Goal: Complete application form: Complete application form

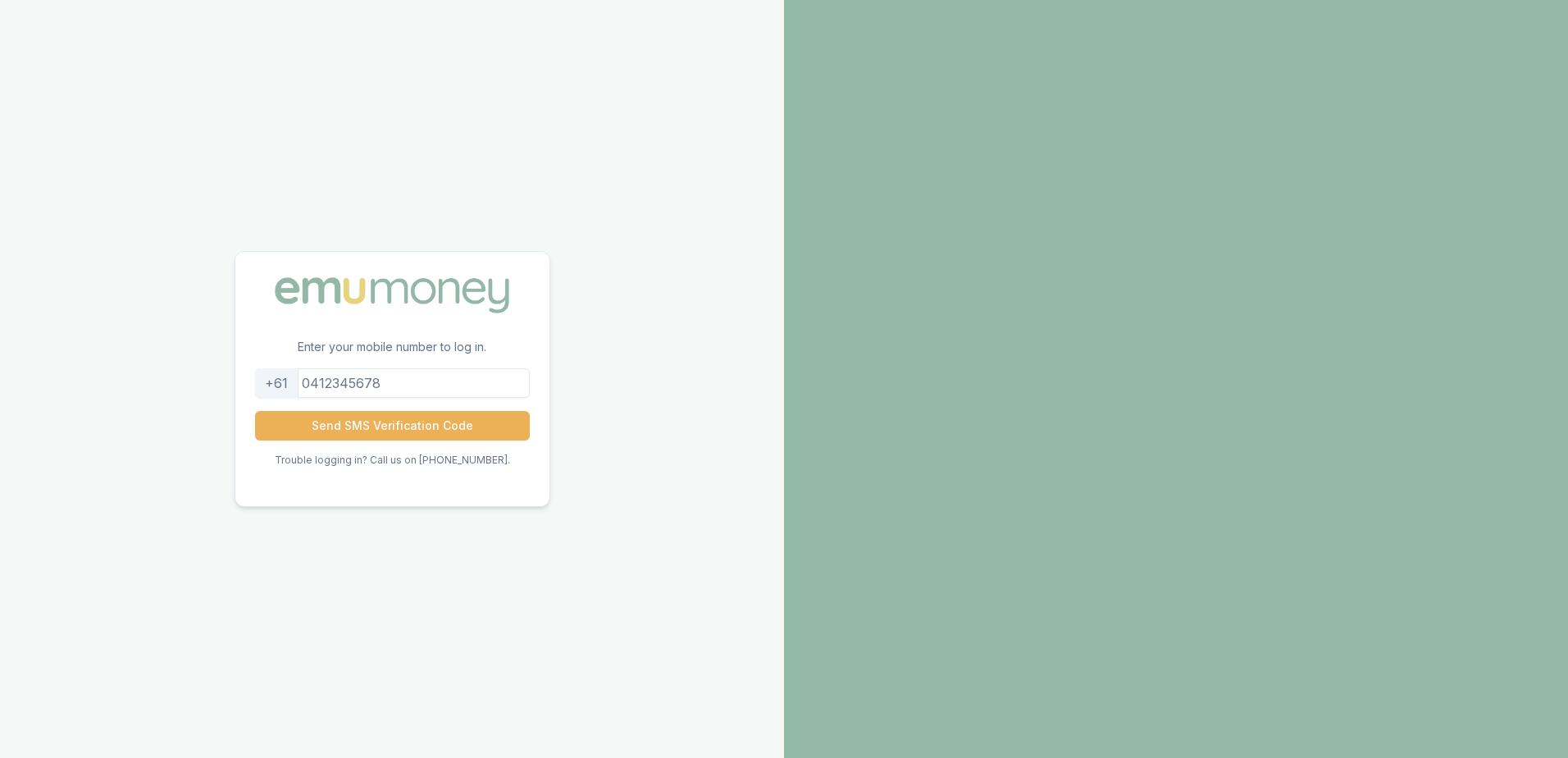
click at [320, 384] on input "tel" at bounding box center [392, 383] width 275 height 29
click at [320, 382] on input "1457830779" at bounding box center [392, 383] width 275 height 29
type input "457830779"
click at [401, 419] on button "Send SMS Verification Code" at bounding box center [392, 426] width 275 height 29
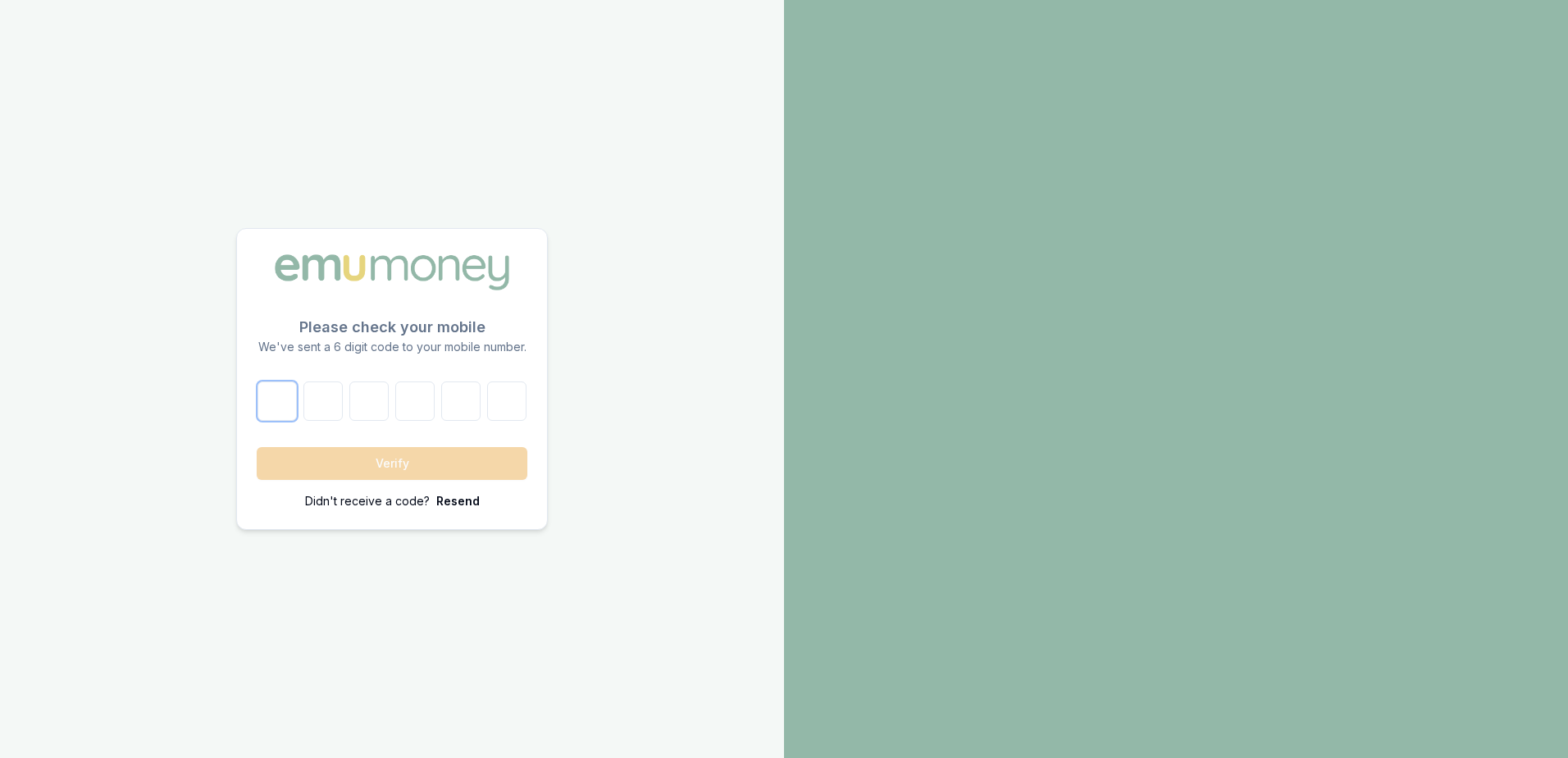
click at [285, 401] on input "number" at bounding box center [277, 401] width 39 height 39
type input "9"
type input "2"
type input "4"
type input "2"
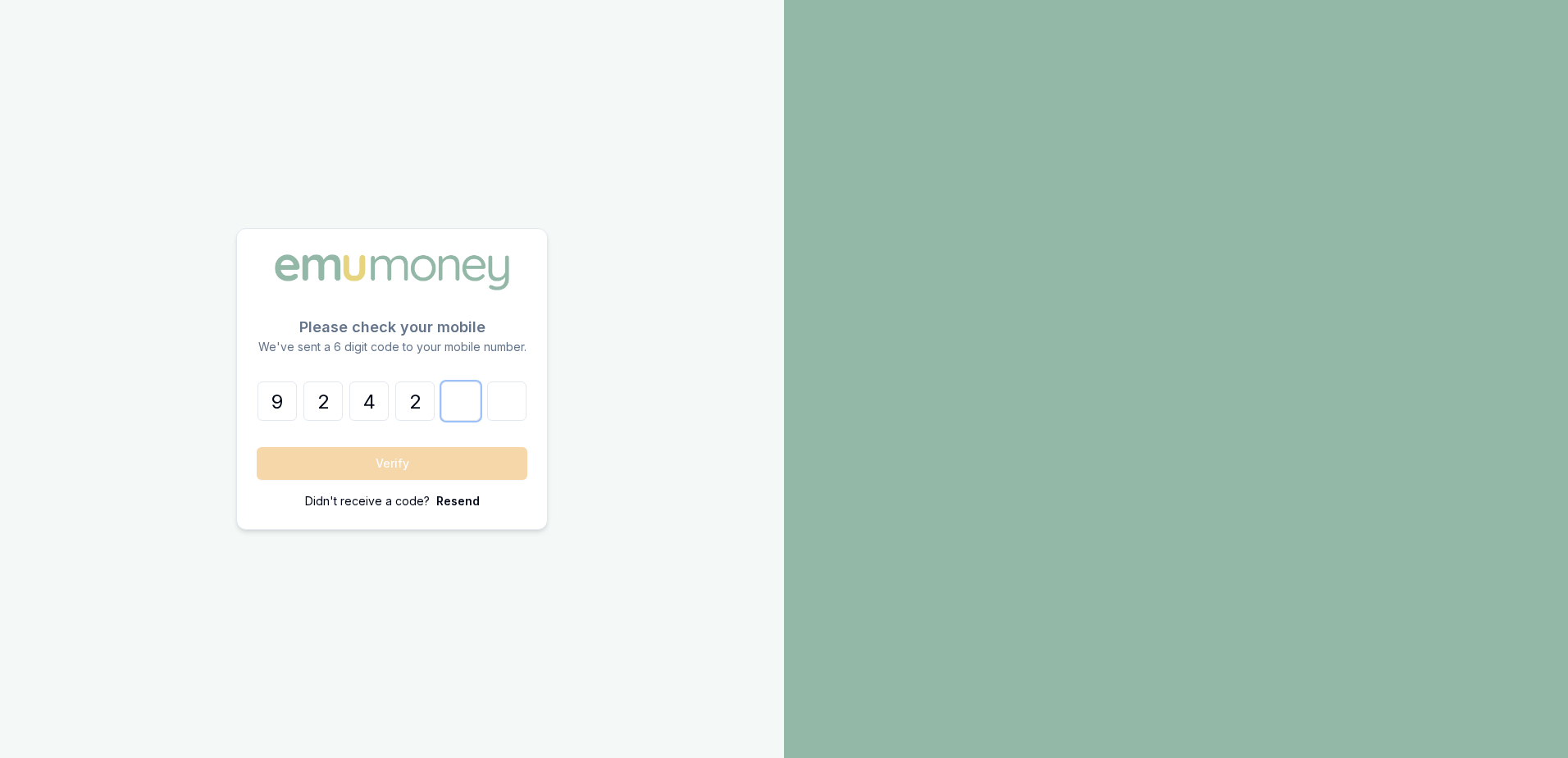
type input "4"
click at [387, 465] on button "Verify" at bounding box center [392, 463] width 271 height 33
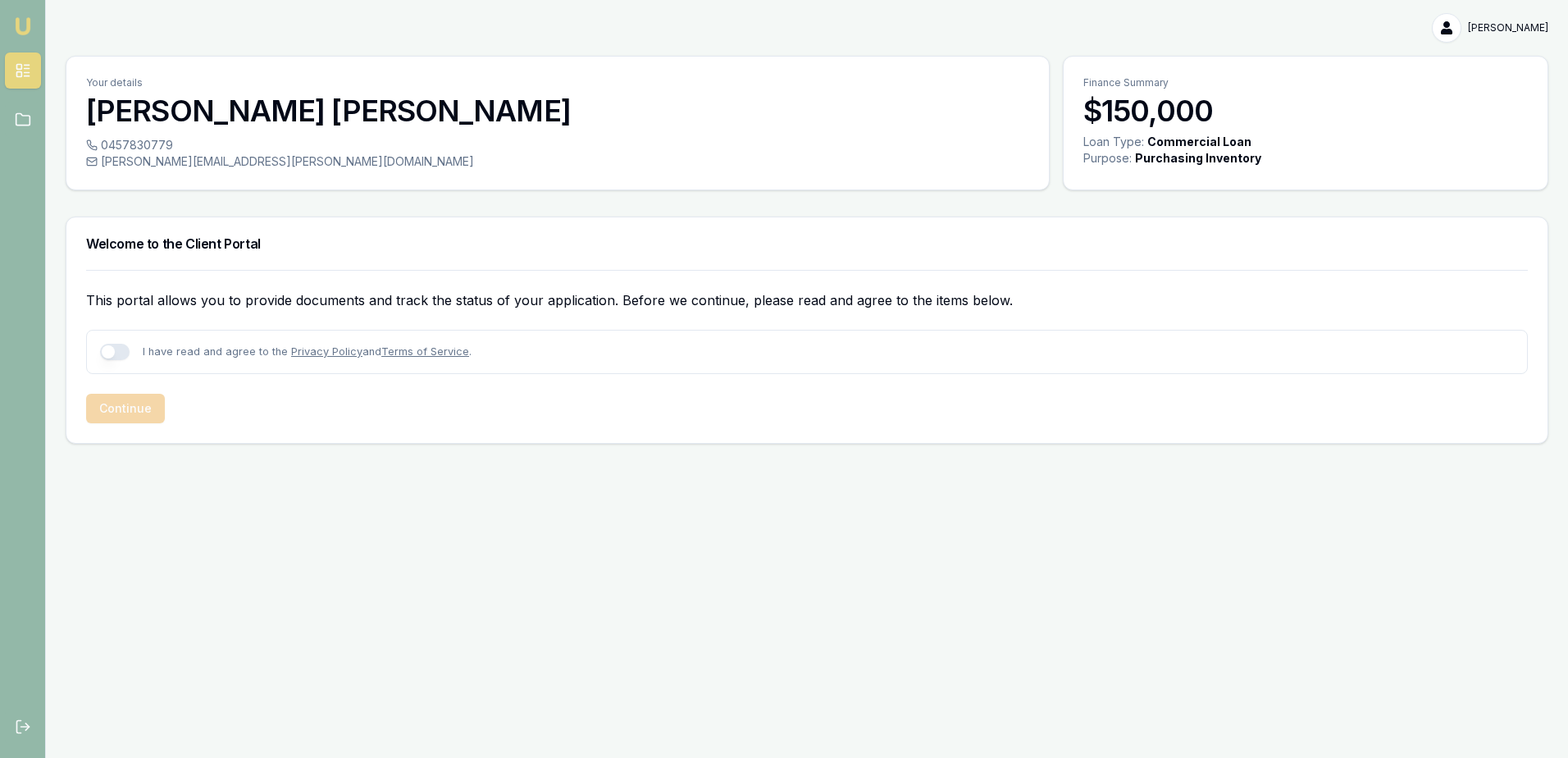
click at [117, 353] on button "button" at bounding box center [115, 352] width 29 height 16
checkbox input "true"
click at [130, 403] on button "Continue" at bounding box center [125, 408] width 79 height 29
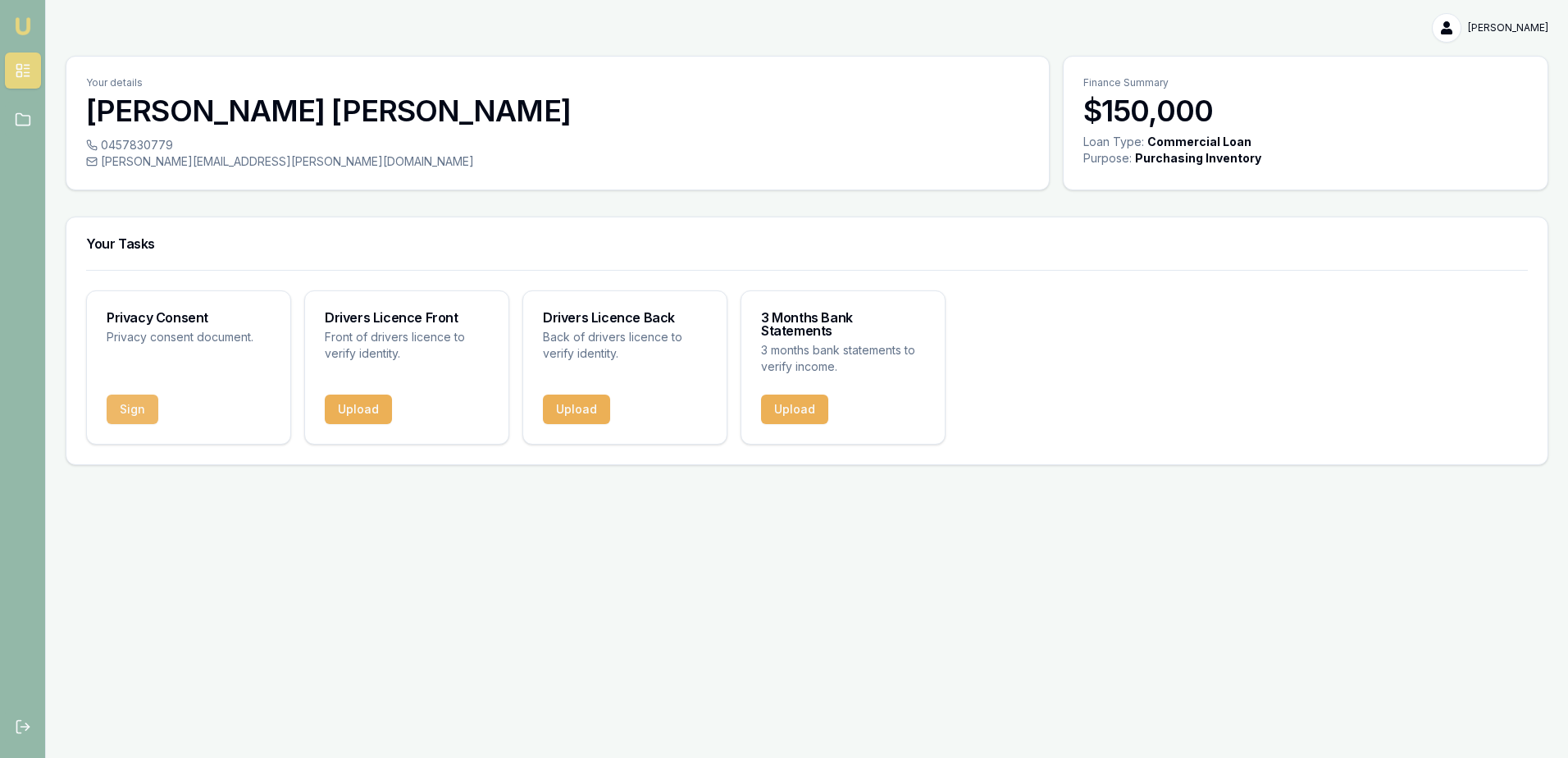
click at [126, 400] on button "Sign" at bounding box center [132, 409] width 52 height 29
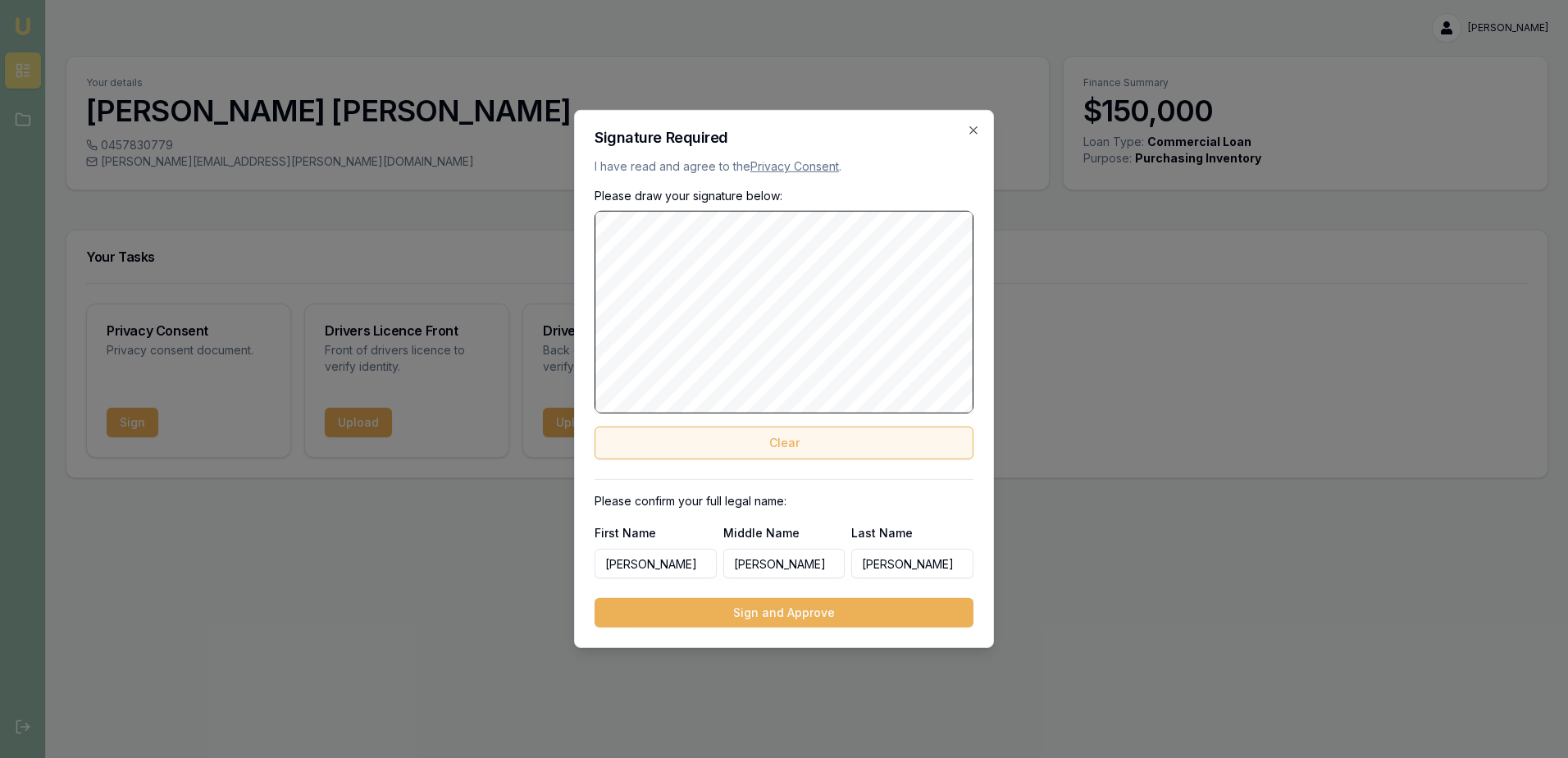
click at [788, 434] on button "Clear" at bounding box center [784, 443] width 379 height 33
click at [789, 444] on button "Clear" at bounding box center [784, 443] width 379 height 33
click at [773, 443] on button "Clear" at bounding box center [784, 443] width 379 height 33
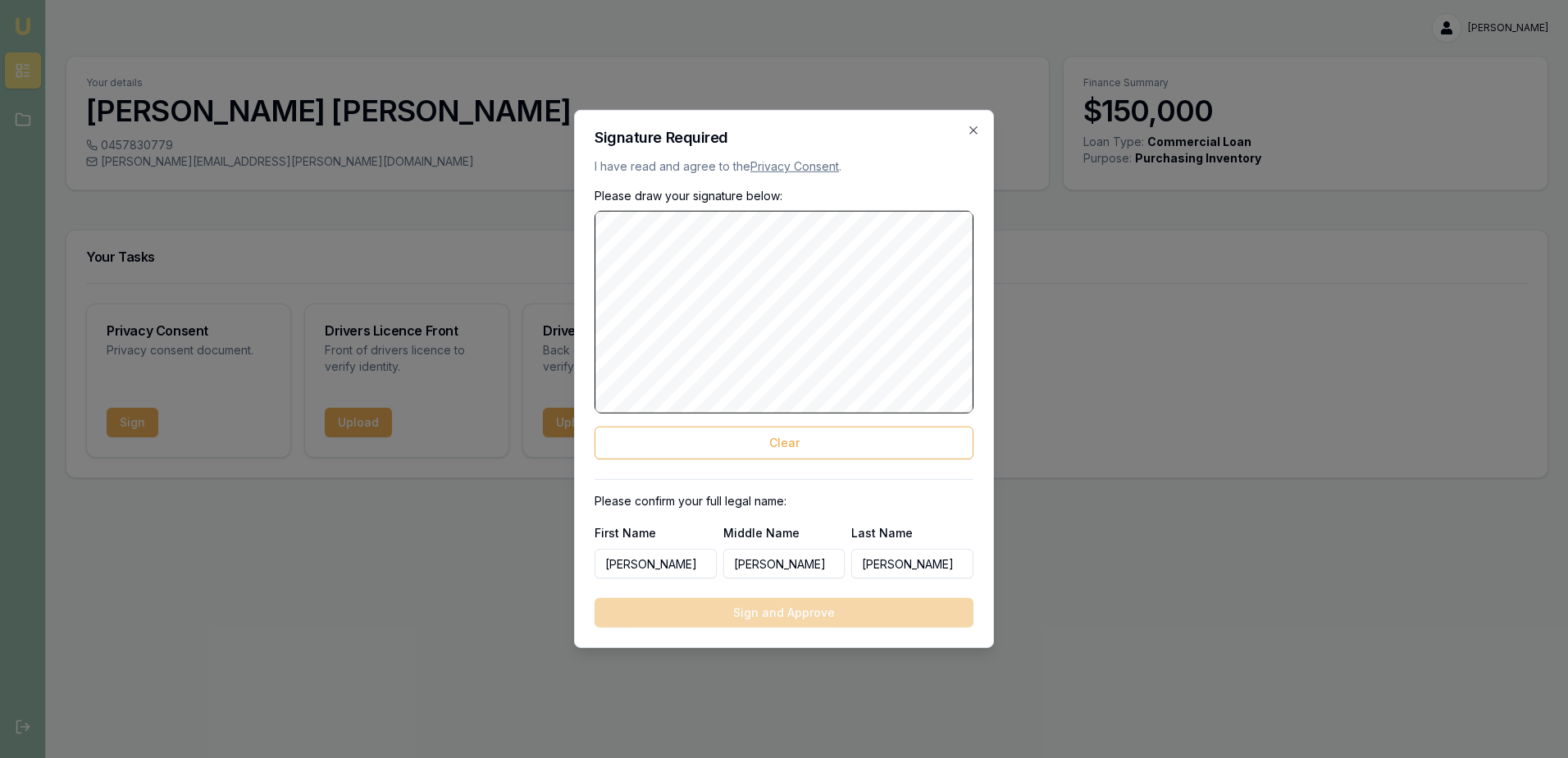
click at [506, 324] on body "Emu Broker [PERSON_NAME] Toggle Menu Your details [PERSON_NAME] 0457830779 [PER…" at bounding box center [784, 379] width 1568 height 758
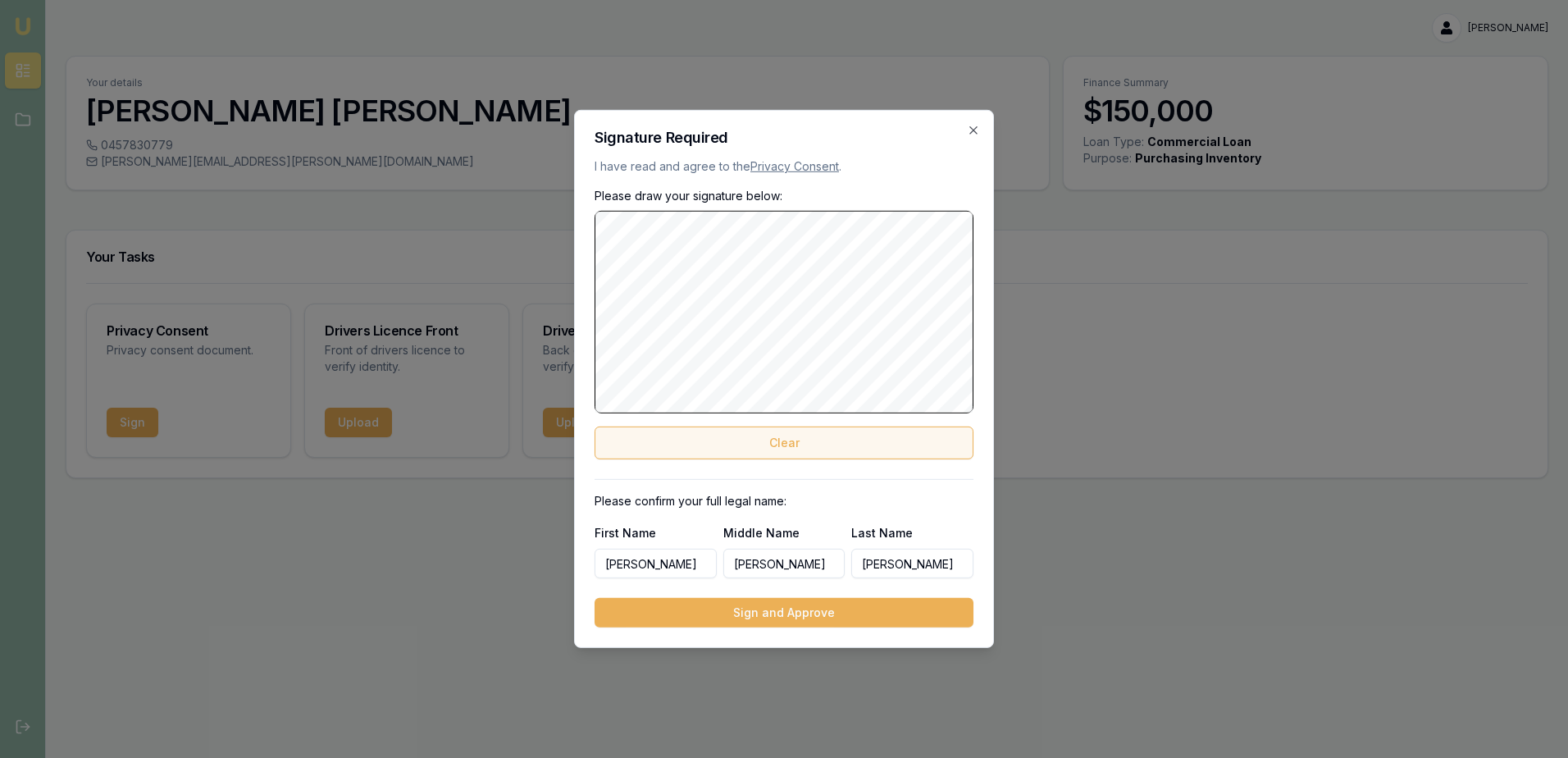
click at [784, 443] on button "Clear" at bounding box center [784, 443] width 379 height 33
click at [992, 329] on div "Signature Required I have read and agree to the Privacy Consent . Please draw y…" at bounding box center [784, 379] width 420 height 539
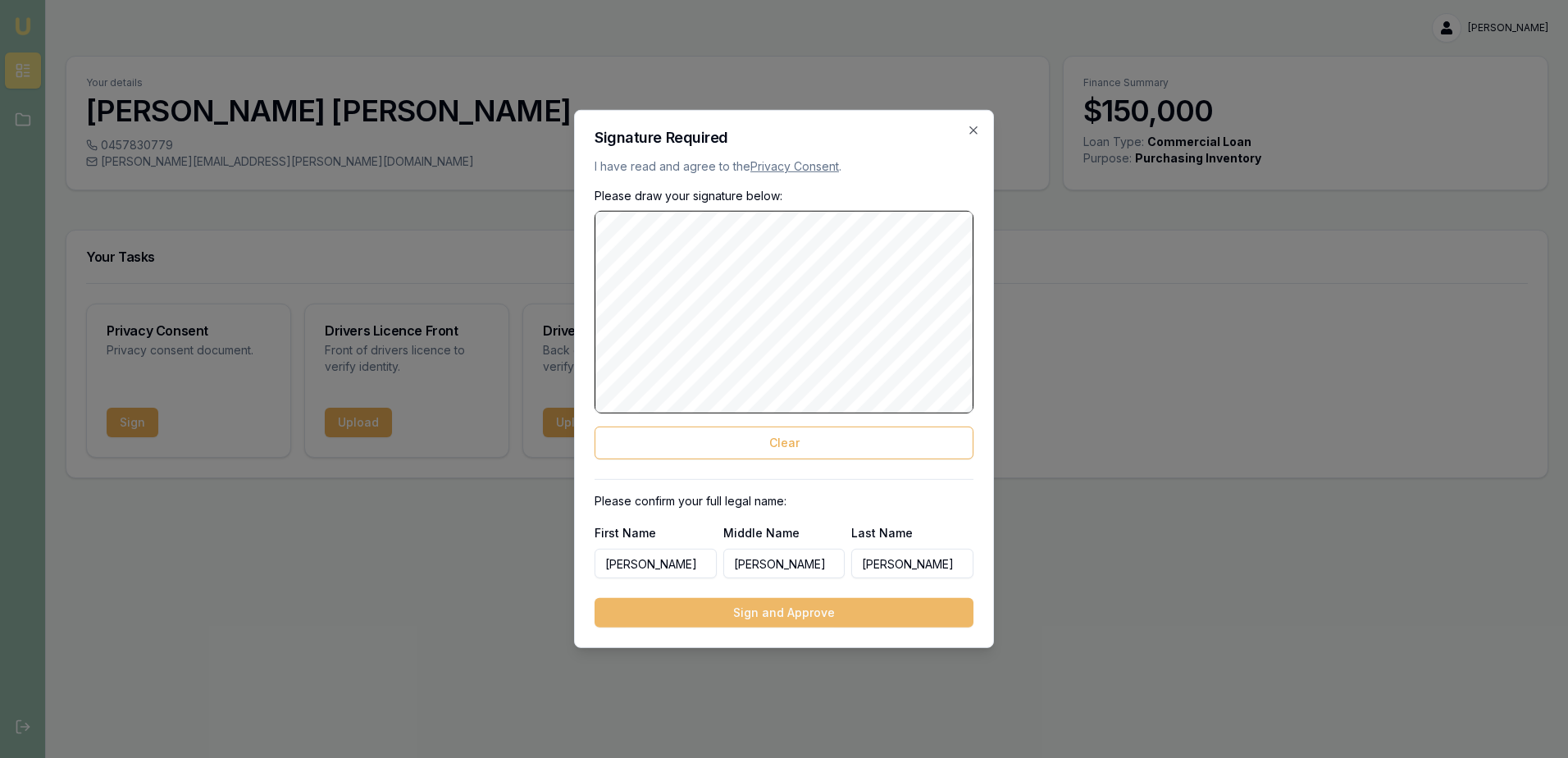
click at [767, 612] on button "Sign and Approve" at bounding box center [784, 612] width 379 height 29
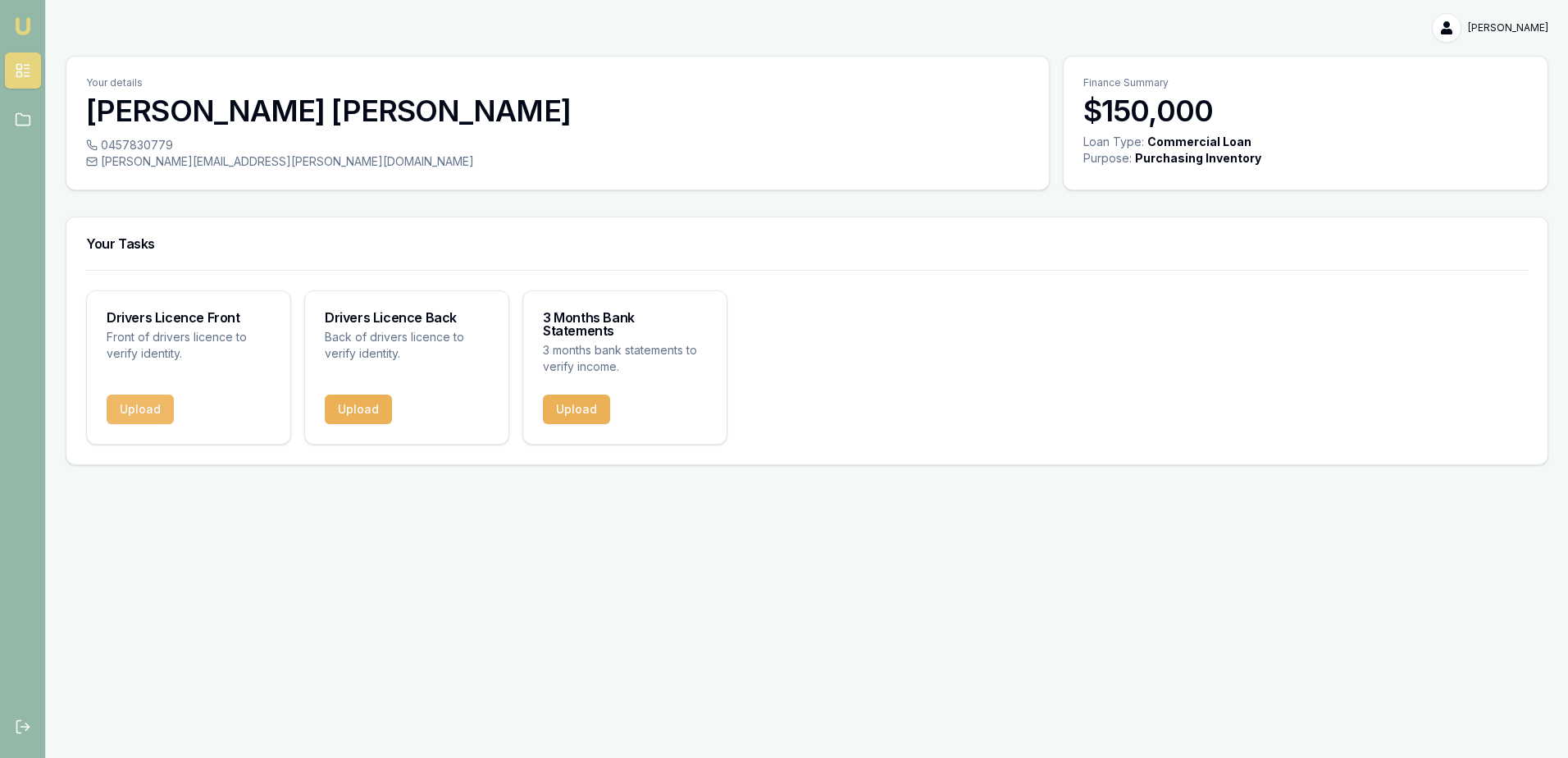
click at [147, 395] on button "Upload" at bounding box center [140, 409] width 68 height 29
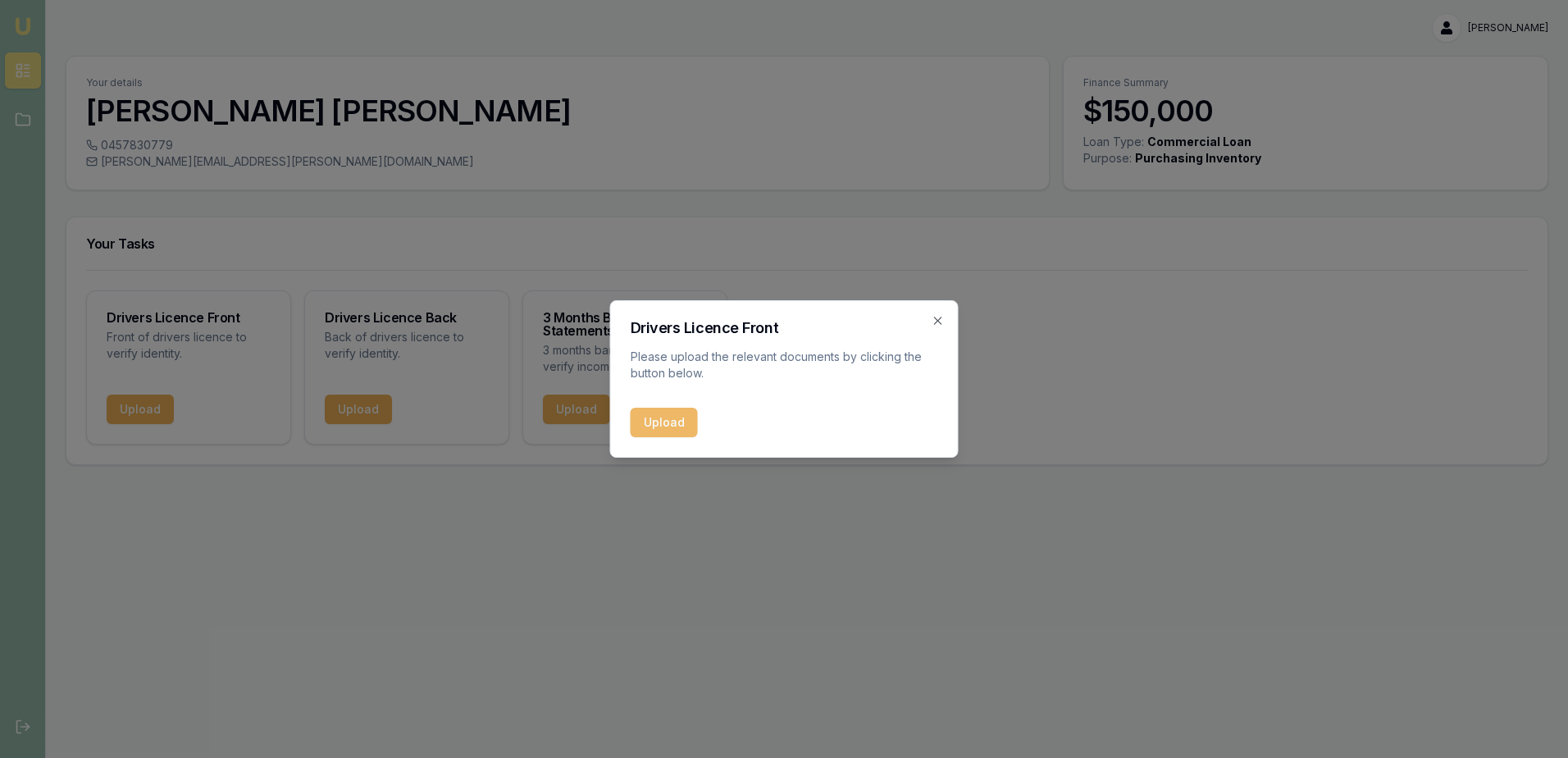
click at [659, 425] on button "Upload" at bounding box center [665, 422] width 68 height 29
click at [671, 415] on div "Upload" at bounding box center [784, 422] width 307 height 29
click at [671, 421] on div "Upload" at bounding box center [784, 422] width 307 height 29
click at [665, 420] on div "Upload" at bounding box center [784, 422] width 307 height 29
click at [938, 320] on icon "button" at bounding box center [938, 320] width 7 height 7
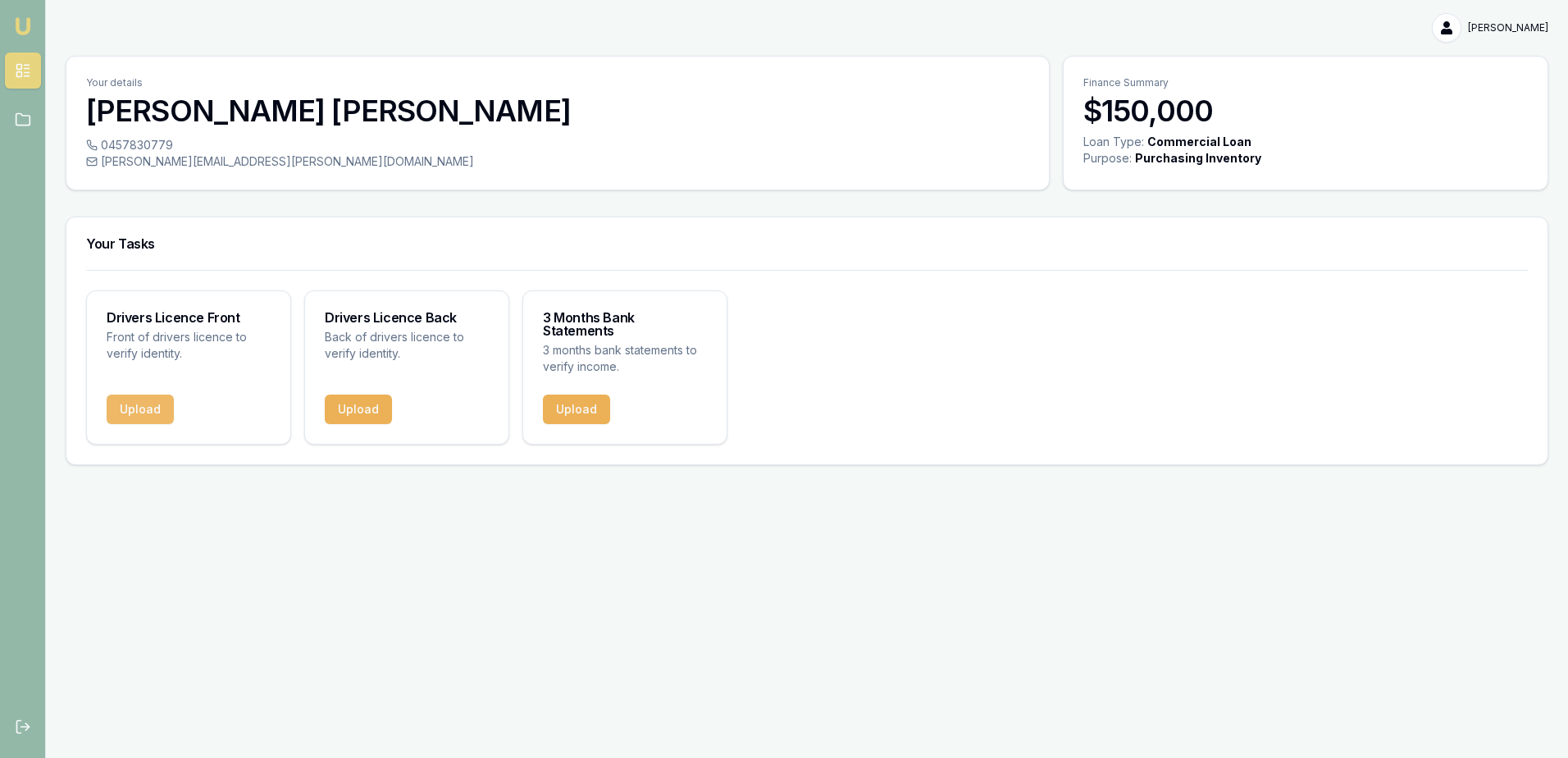
click at [143, 395] on button "Upload" at bounding box center [140, 409] width 68 height 29
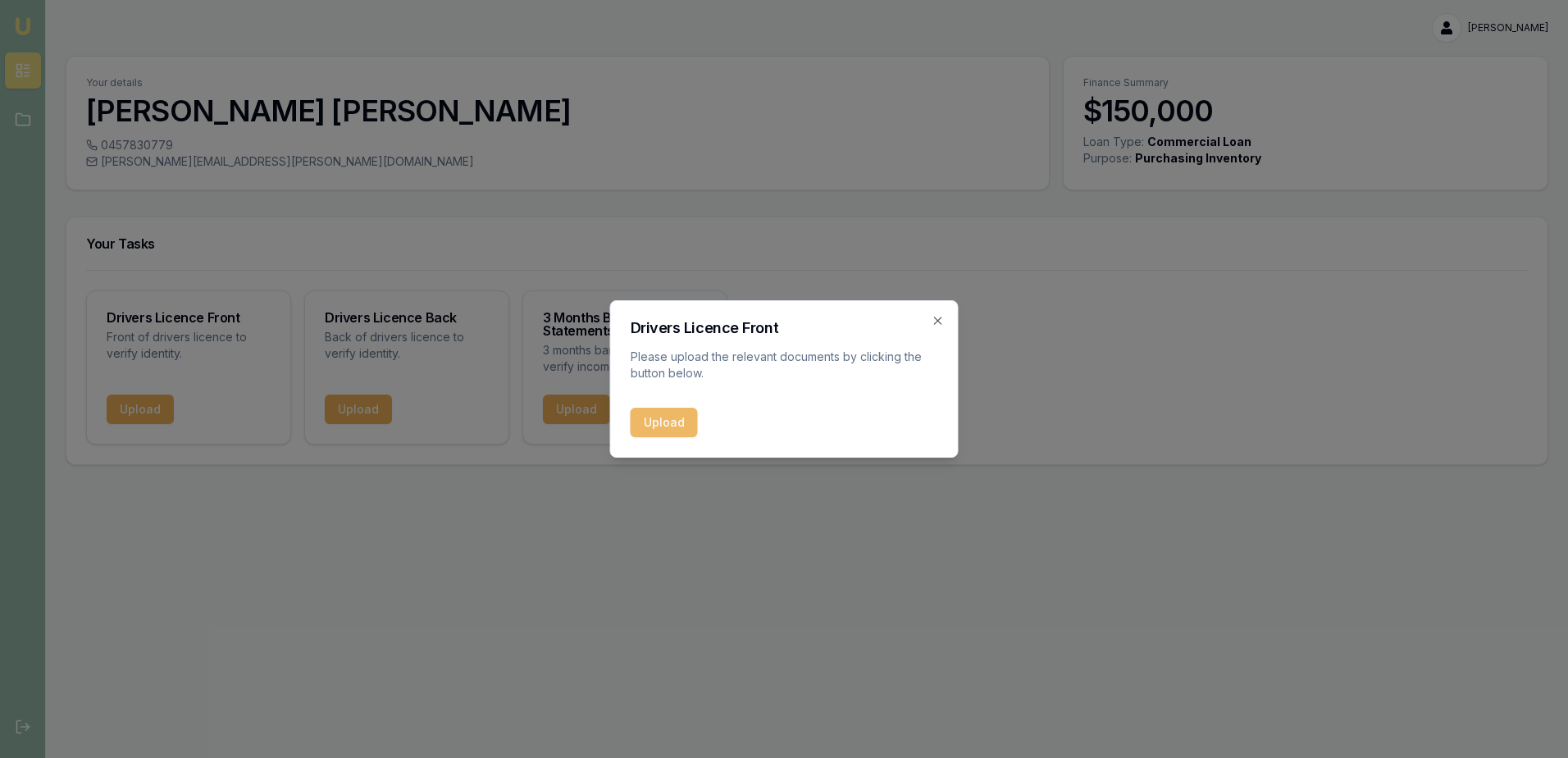
click at [658, 422] on button "Upload" at bounding box center [665, 422] width 68 height 29
click at [937, 318] on icon "button" at bounding box center [938, 321] width 13 height 13
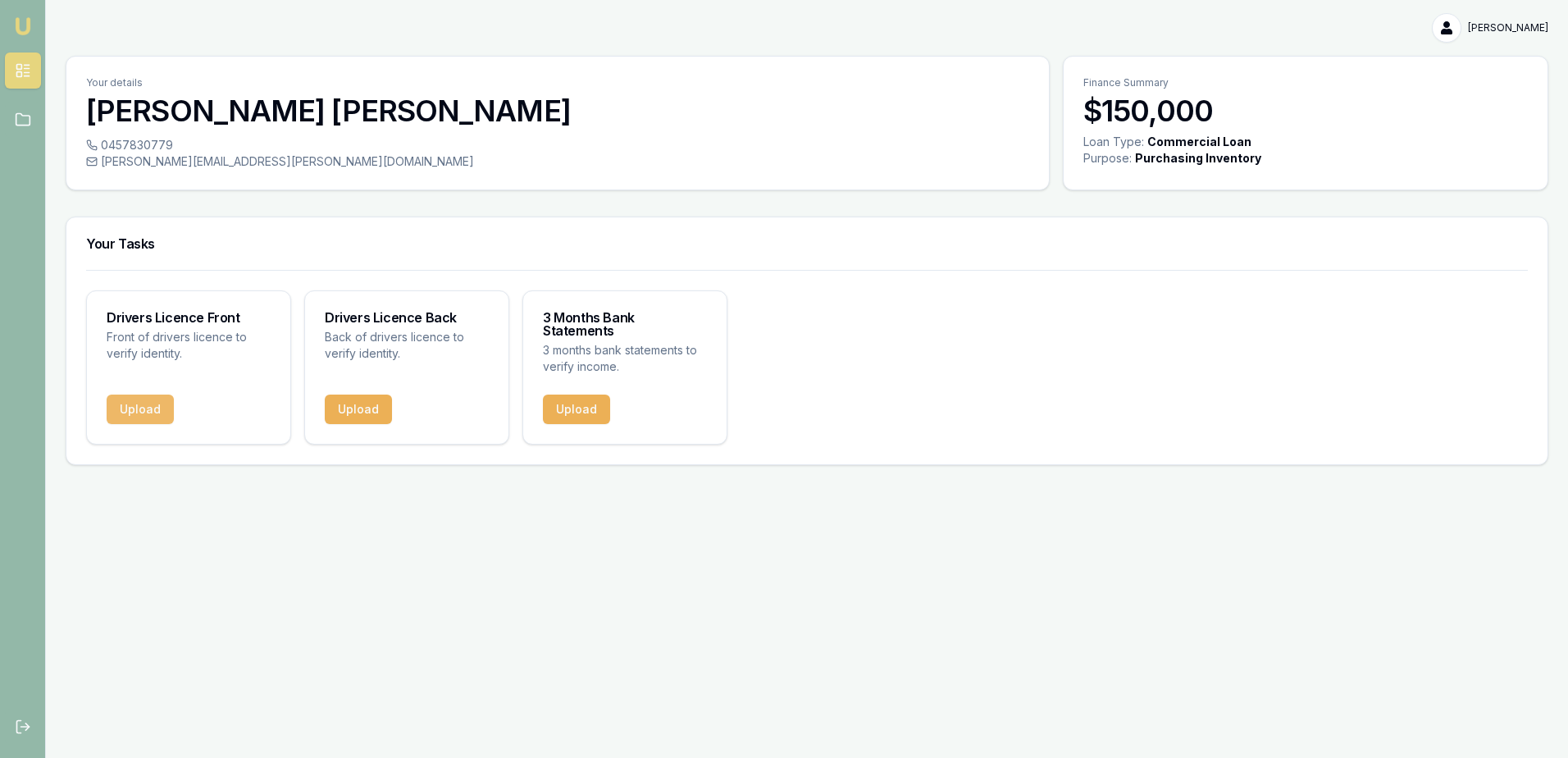
click at [126, 395] on button "Upload" at bounding box center [140, 409] width 68 height 29
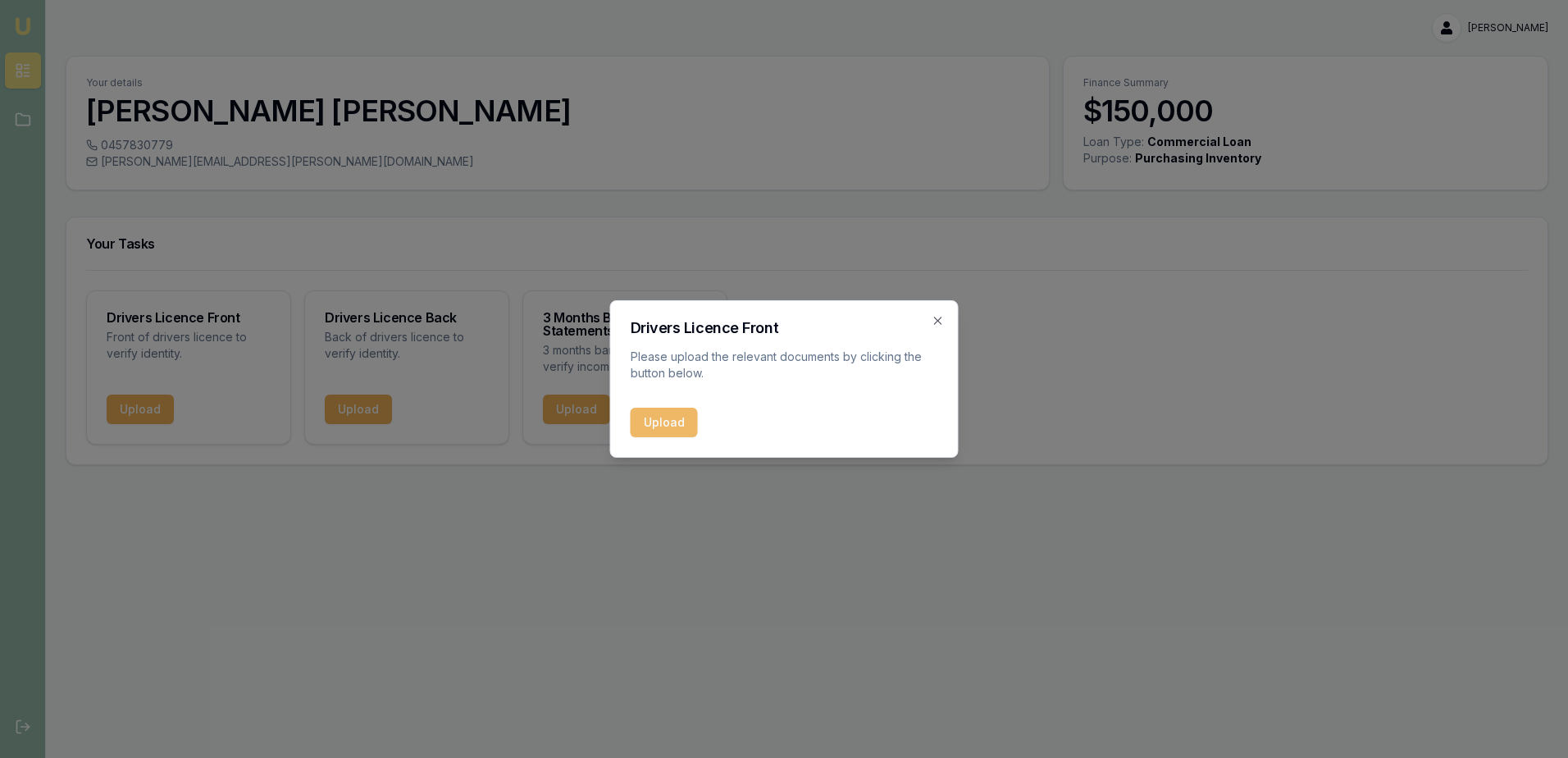
click at [659, 418] on button "Upload" at bounding box center [665, 422] width 68 height 29
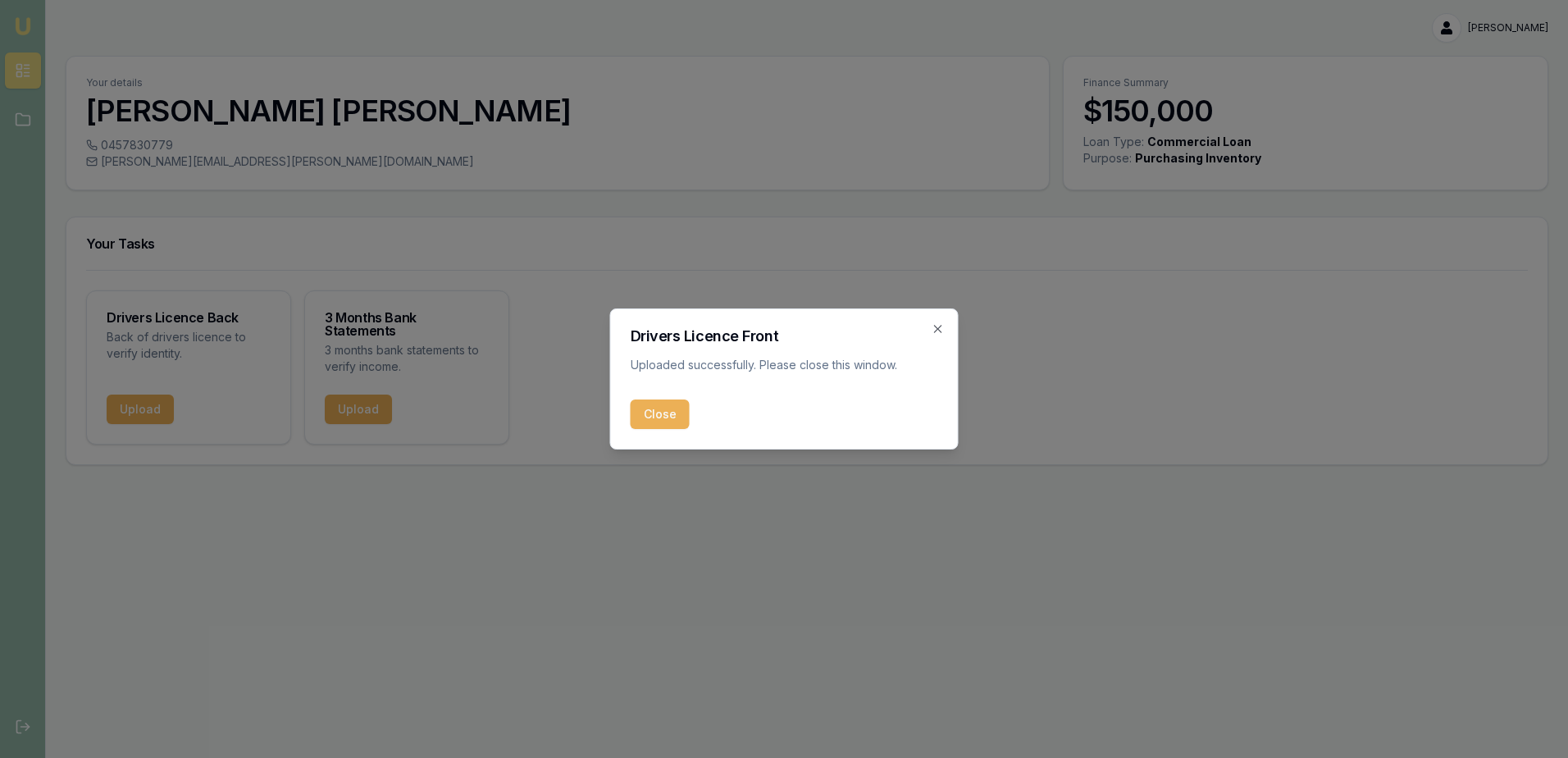
click at [644, 414] on button "Close" at bounding box center [660, 414] width 59 height 29
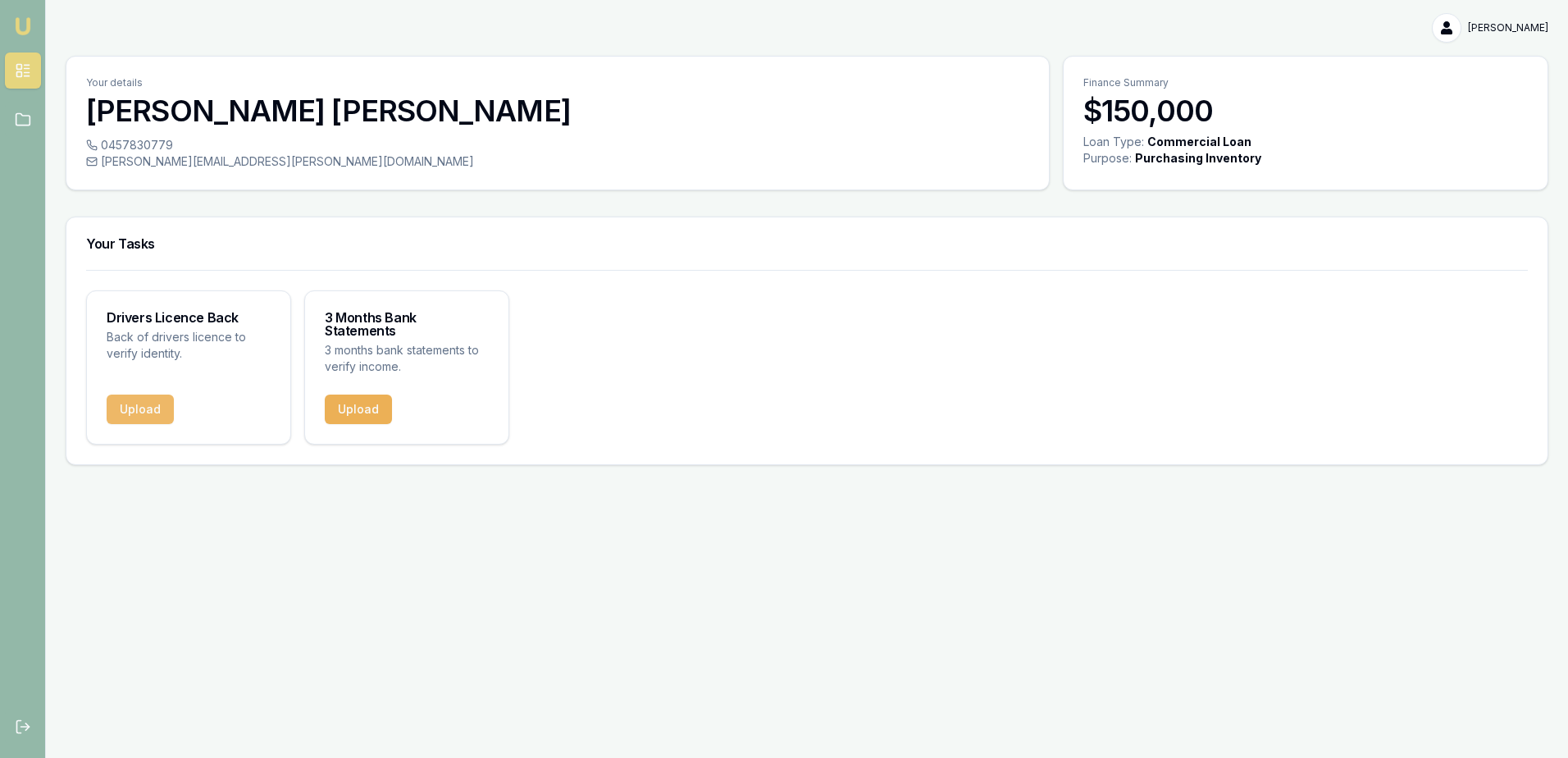
click at [139, 395] on button "Upload" at bounding box center [140, 409] width 68 height 29
click at [135, 395] on button "Upload" at bounding box center [140, 409] width 68 height 29
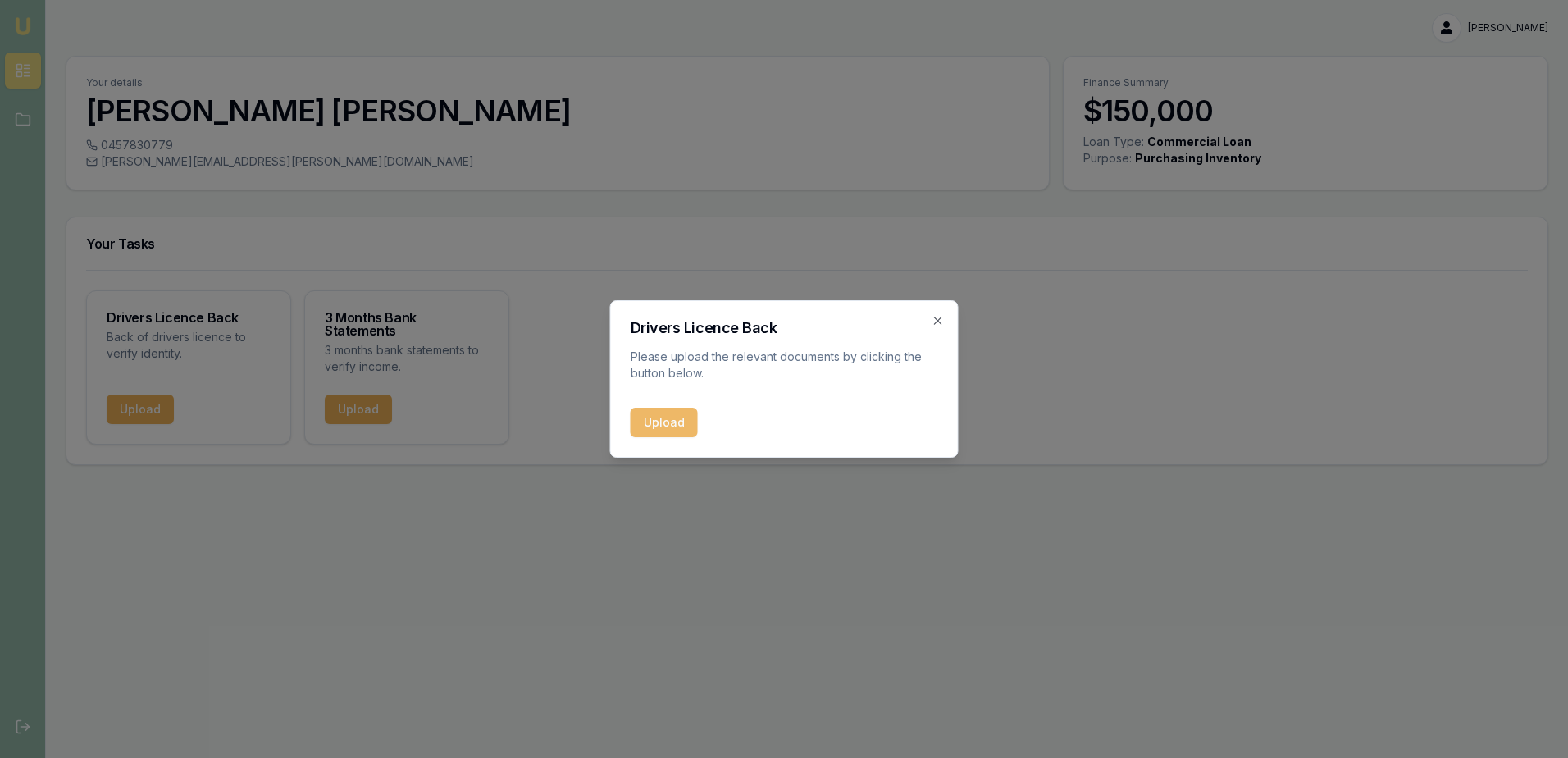
click at [660, 417] on button "Upload" at bounding box center [665, 422] width 68 height 29
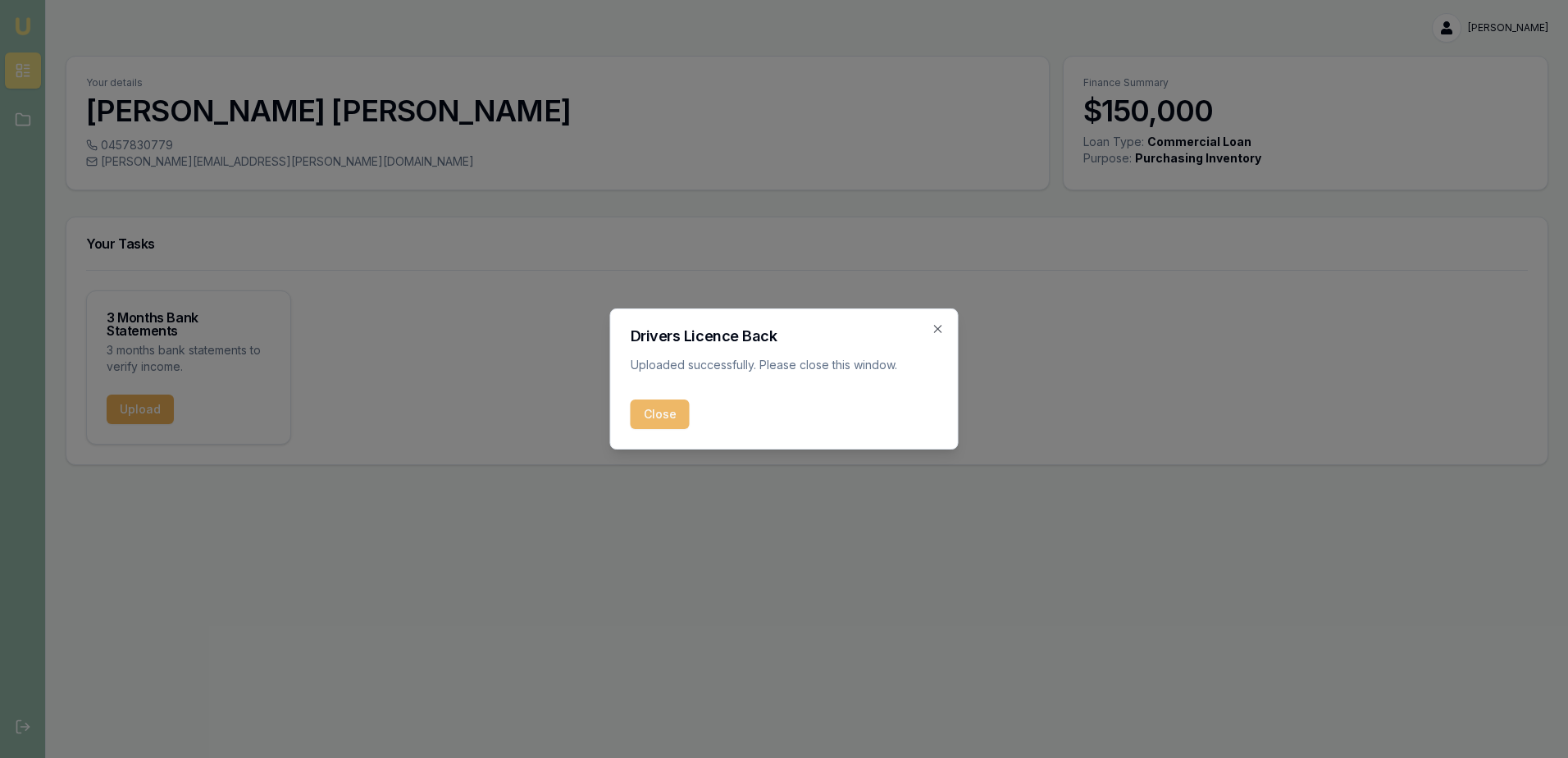
click at [653, 413] on button "Close" at bounding box center [660, 414] width 59 height 29
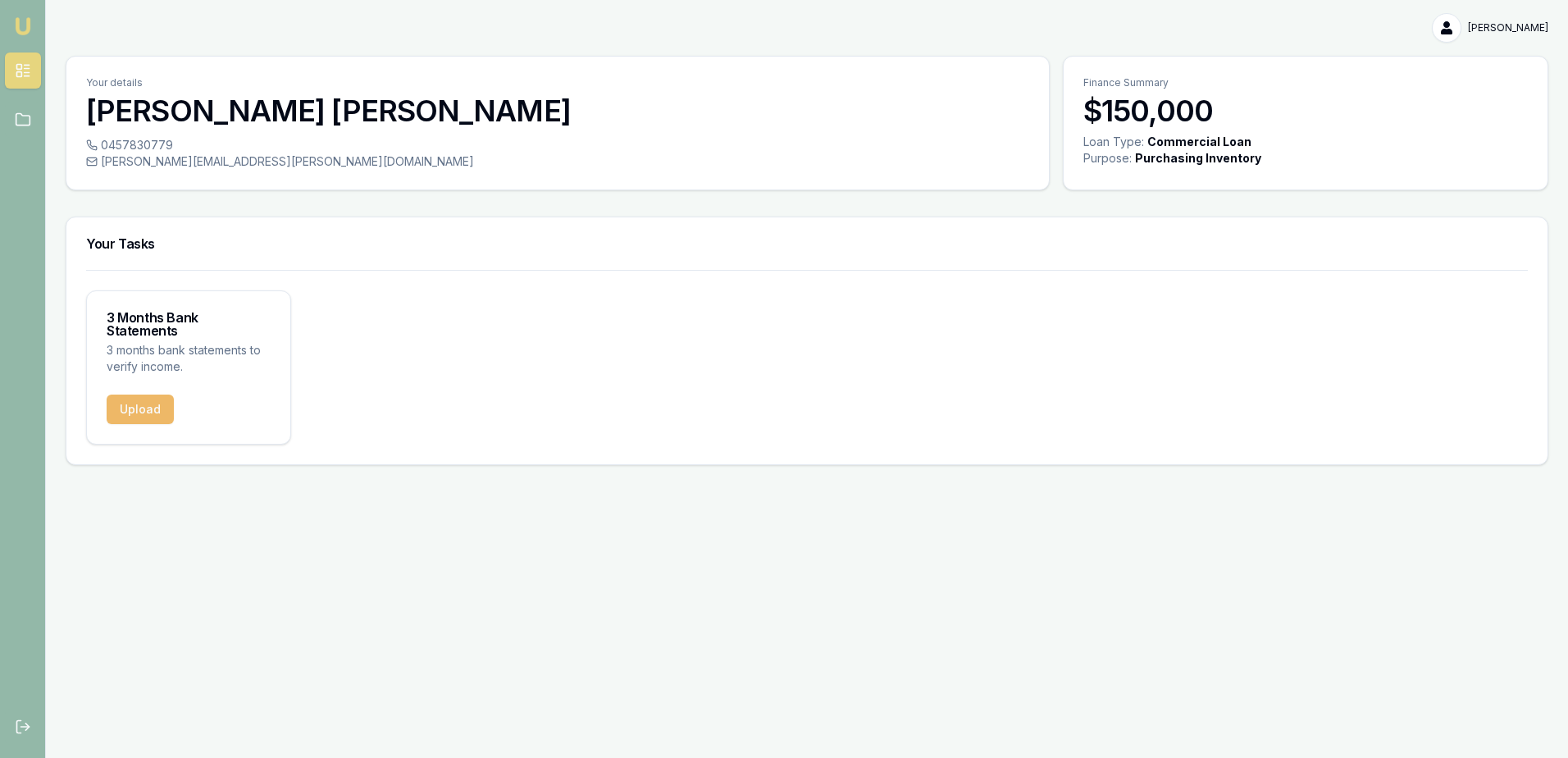
click at [138, 395] on button "Upload" at bounding box center [140, 409] width 68 height 29
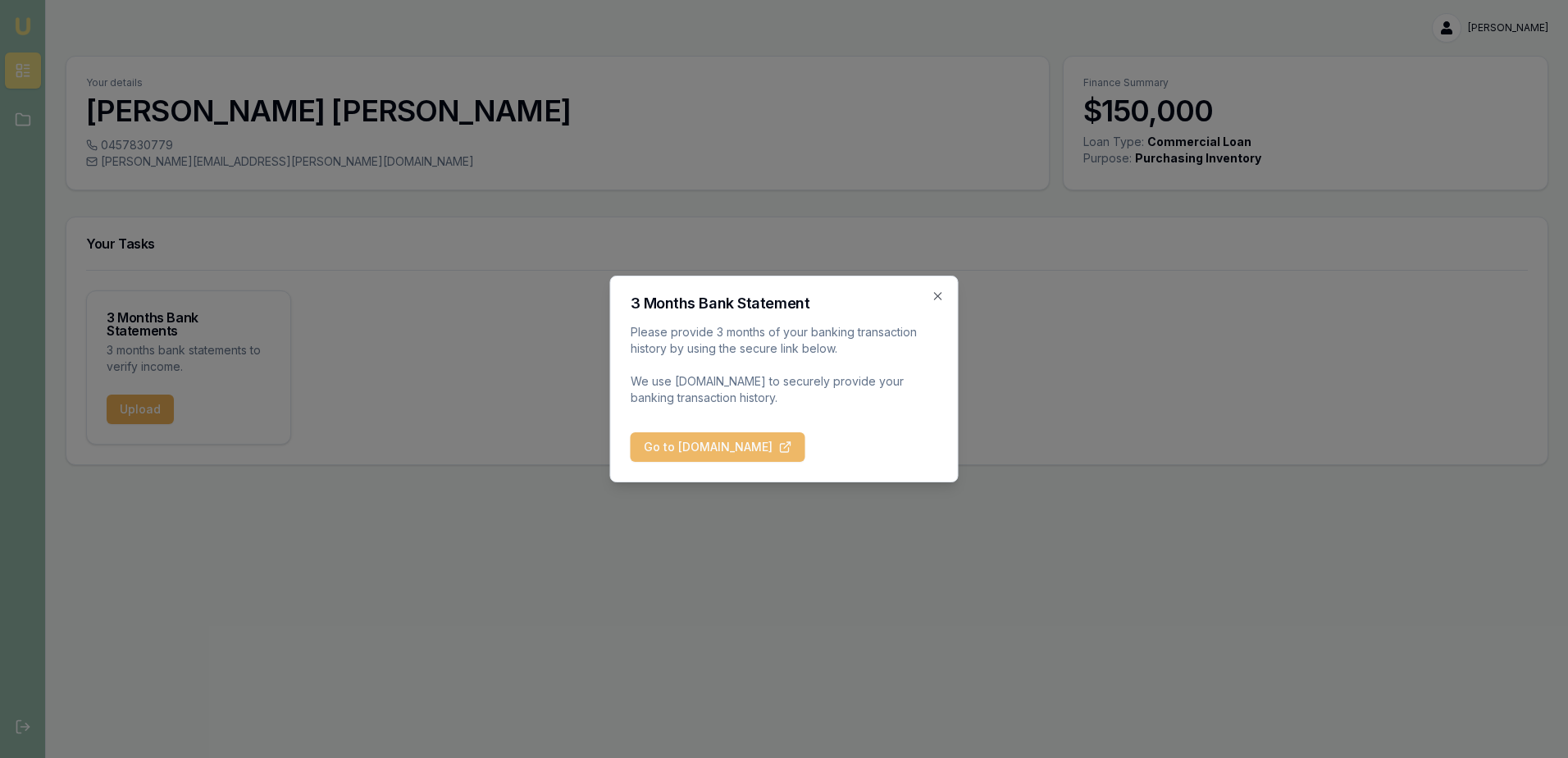
click at [744, 449] on button "Go to [DOMAIN_NAME]" at bounding box center [718, 447] width 175 height 29
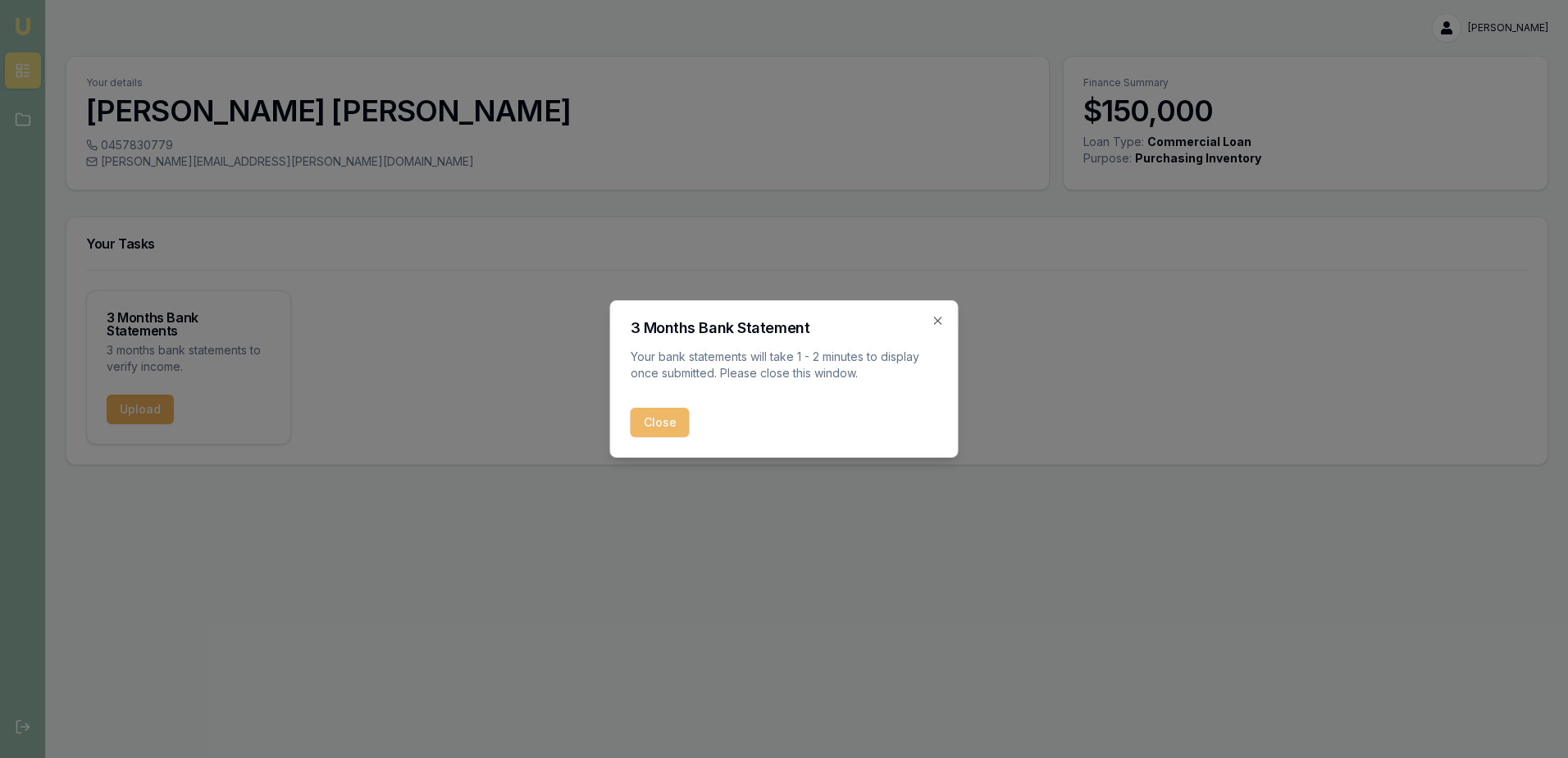
click at [648, 421] on button "Close" at bounding box center [660, 422] width 59 height 29
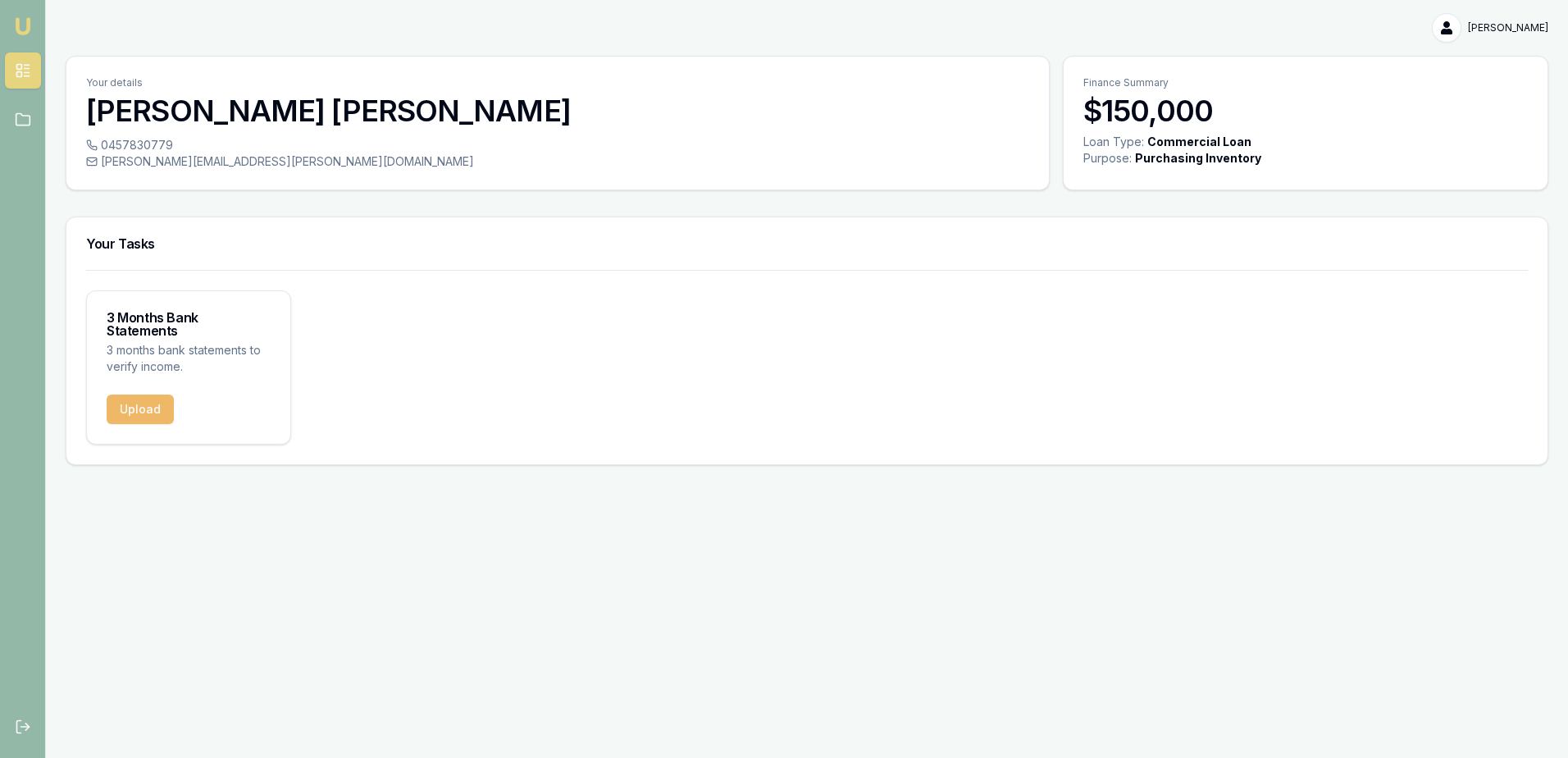
click at [129, 398] on button "Upload" at bounding box center [140, 409] width 68 height 29
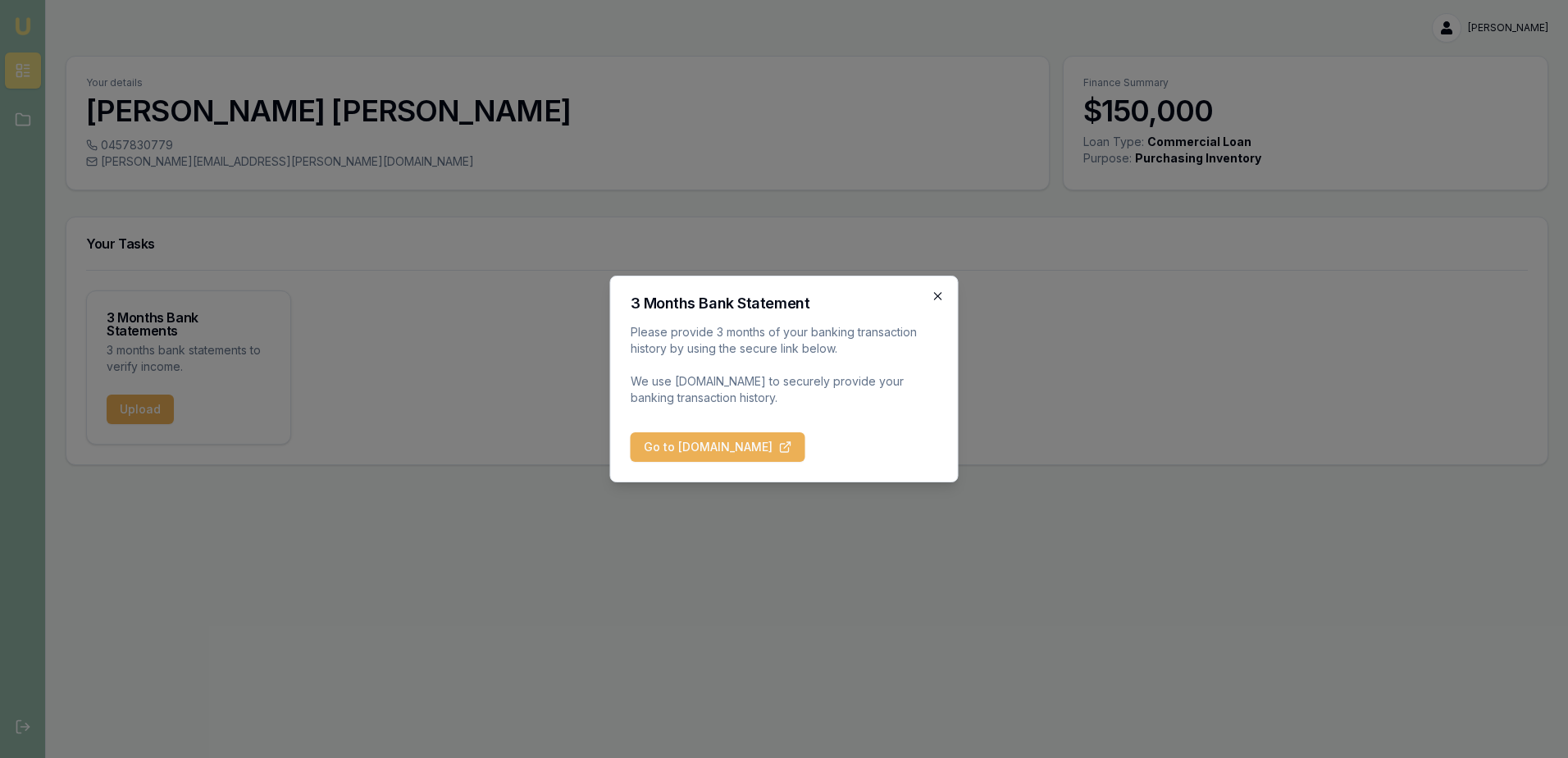
click at [938, 292] on icon "button" at bounding box center [938, 296] width 13 height 13
